Goal: Find specific page/section: Find specific page/section

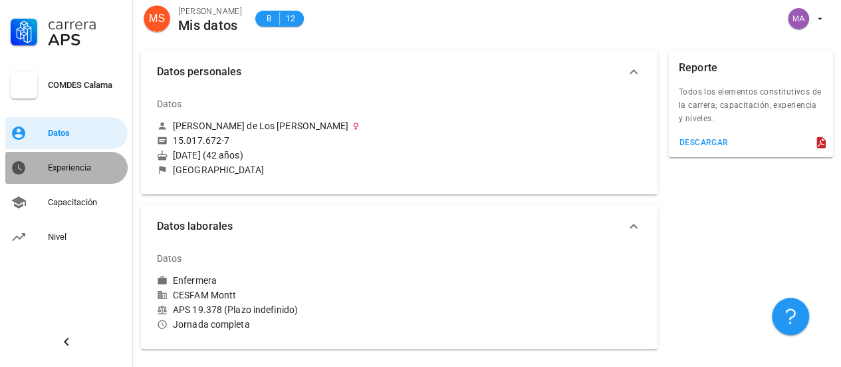
click at [75, 168] on div "Experiencia" at bounding box center [85, 167] width 74 height 11
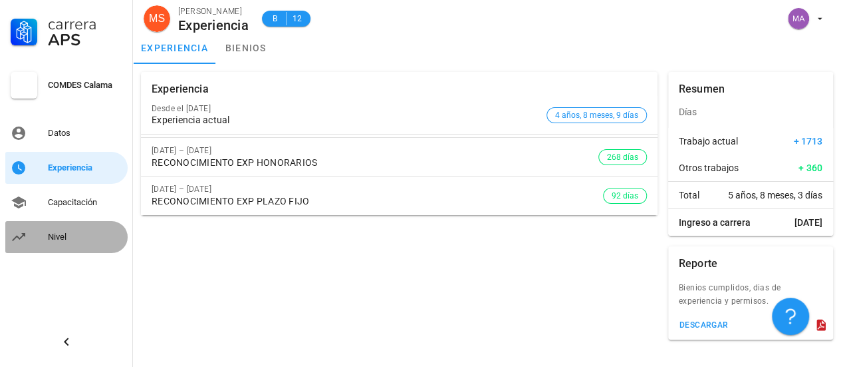
click at [55, 244] on div "Nivel" at bounding box center [85, 236] width 74 height 21
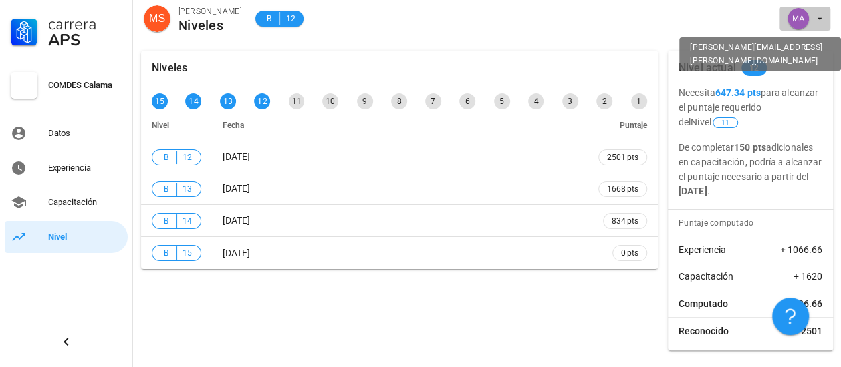
click at [819, 25] on span "button" at bounding box center [805, 18] width 41 height 21
